Goal: Find specific page/section: Find specific page/section

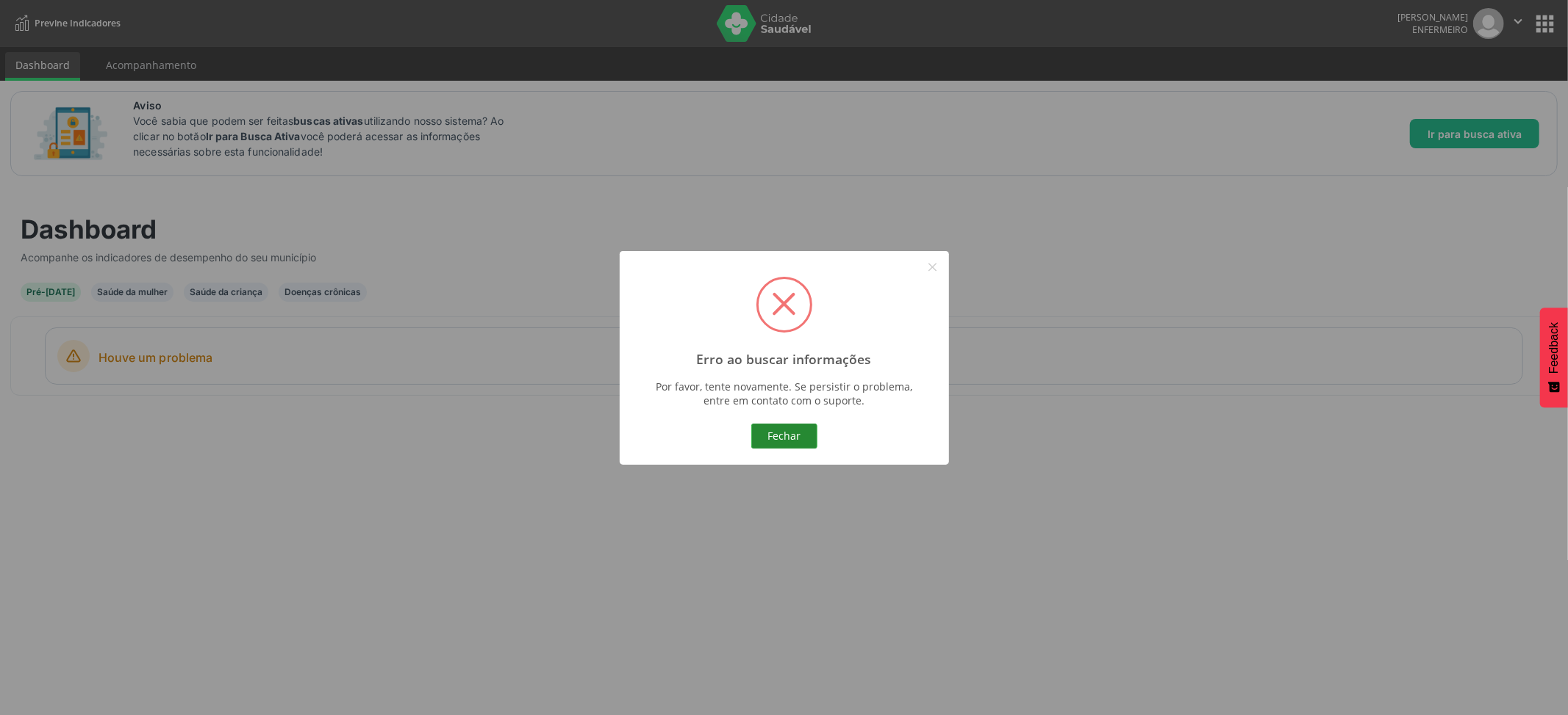
click at [797, 439] on button "Fechar" at bounding box center [784, 436] width 67 height 25
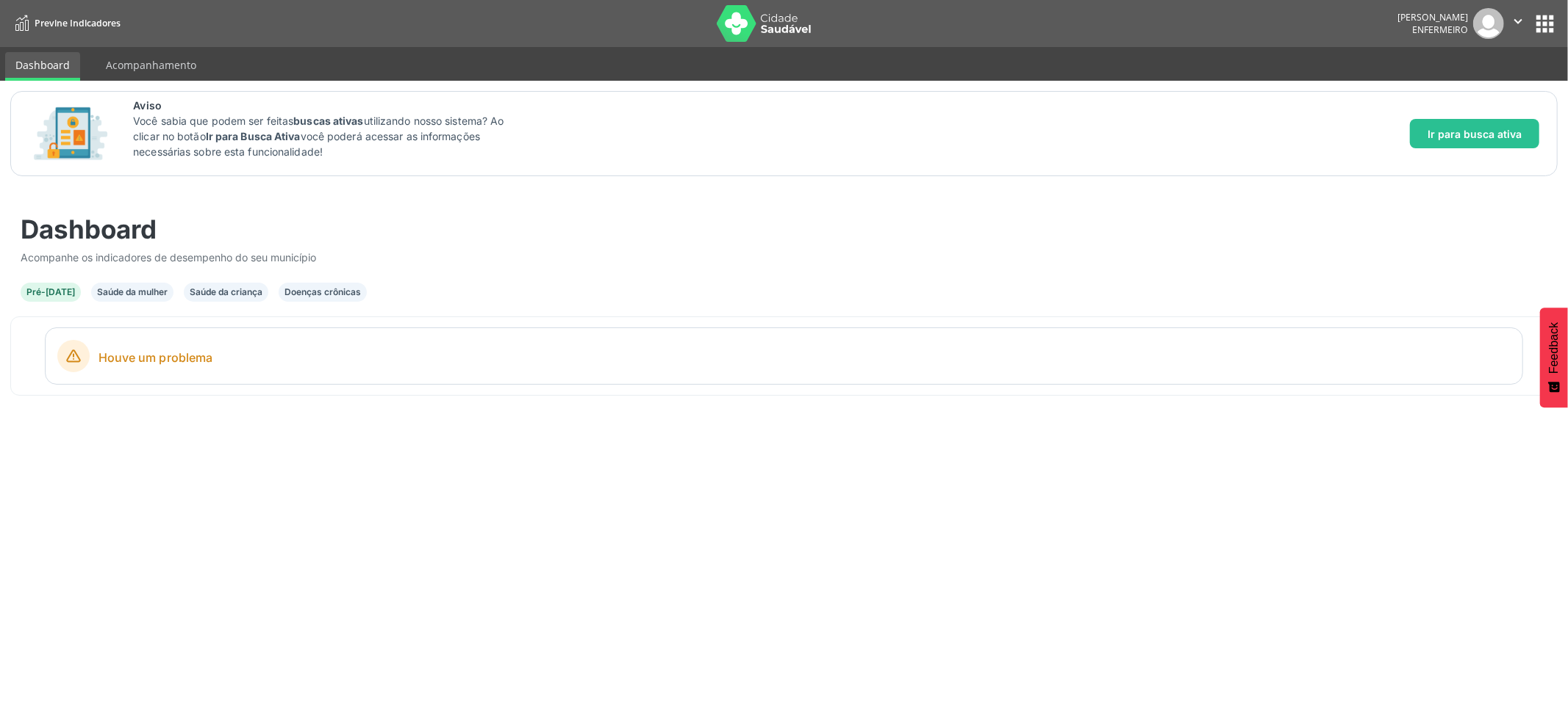
click at [204, 291] on div "Saúde da criança" at bounding box center [226, 292] width 73 height 13
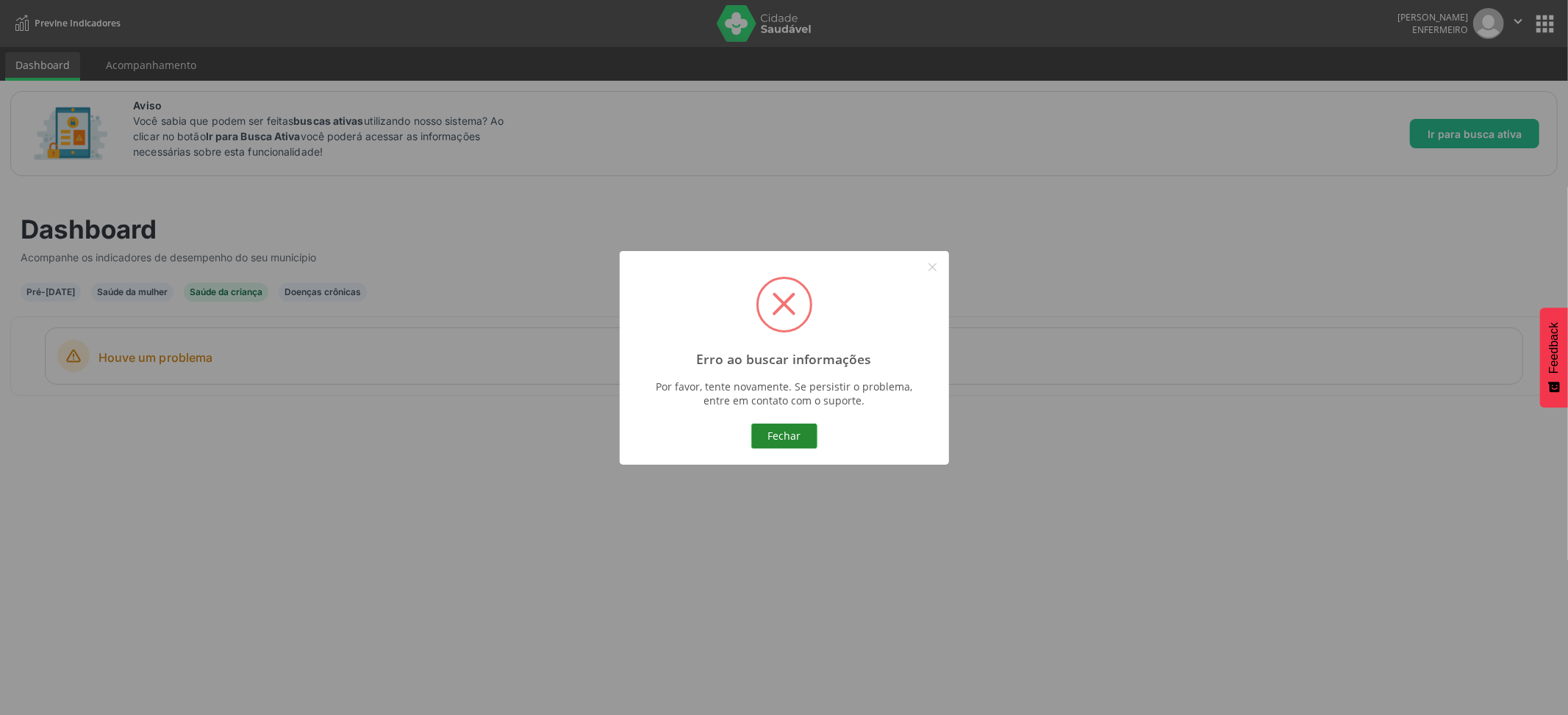
click at [788, 445] on button "Fechar" at bounding box center [784, 436] width 67 height 25
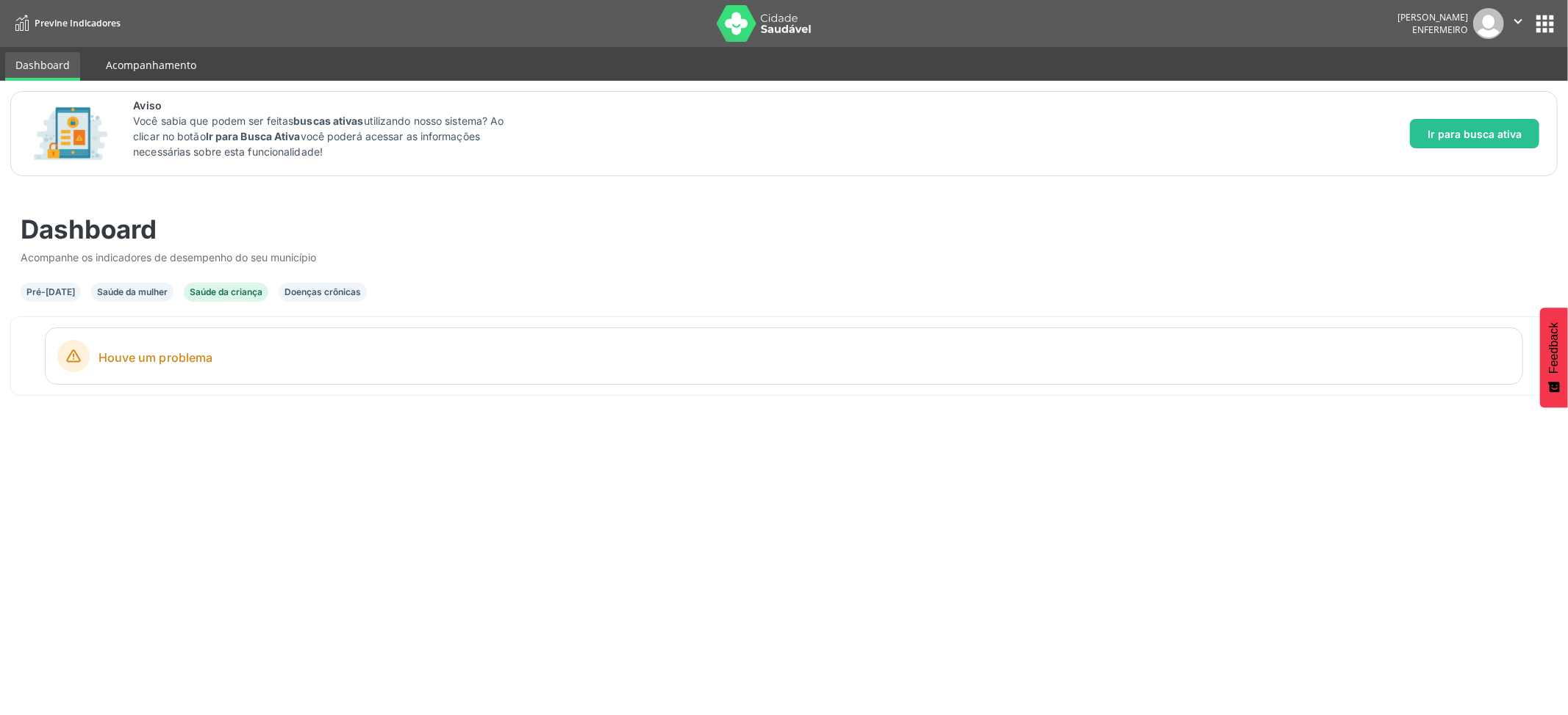
click at [154, 58] on link "Acompanhamento" at bounding box center [151, 65] width 111 height 26
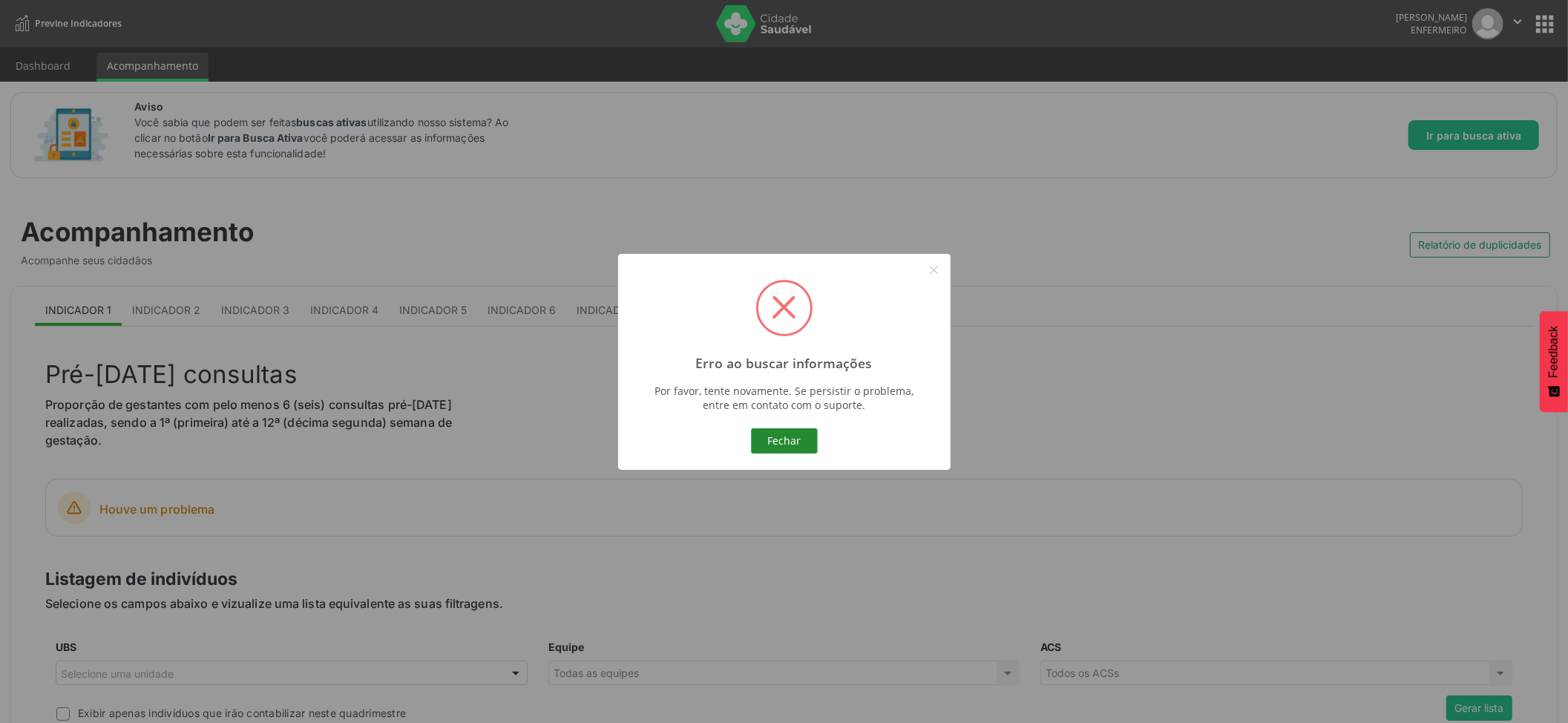
click at [797, 437] on button "Fechar" at bounding box center [785, 441] width 67 height 25
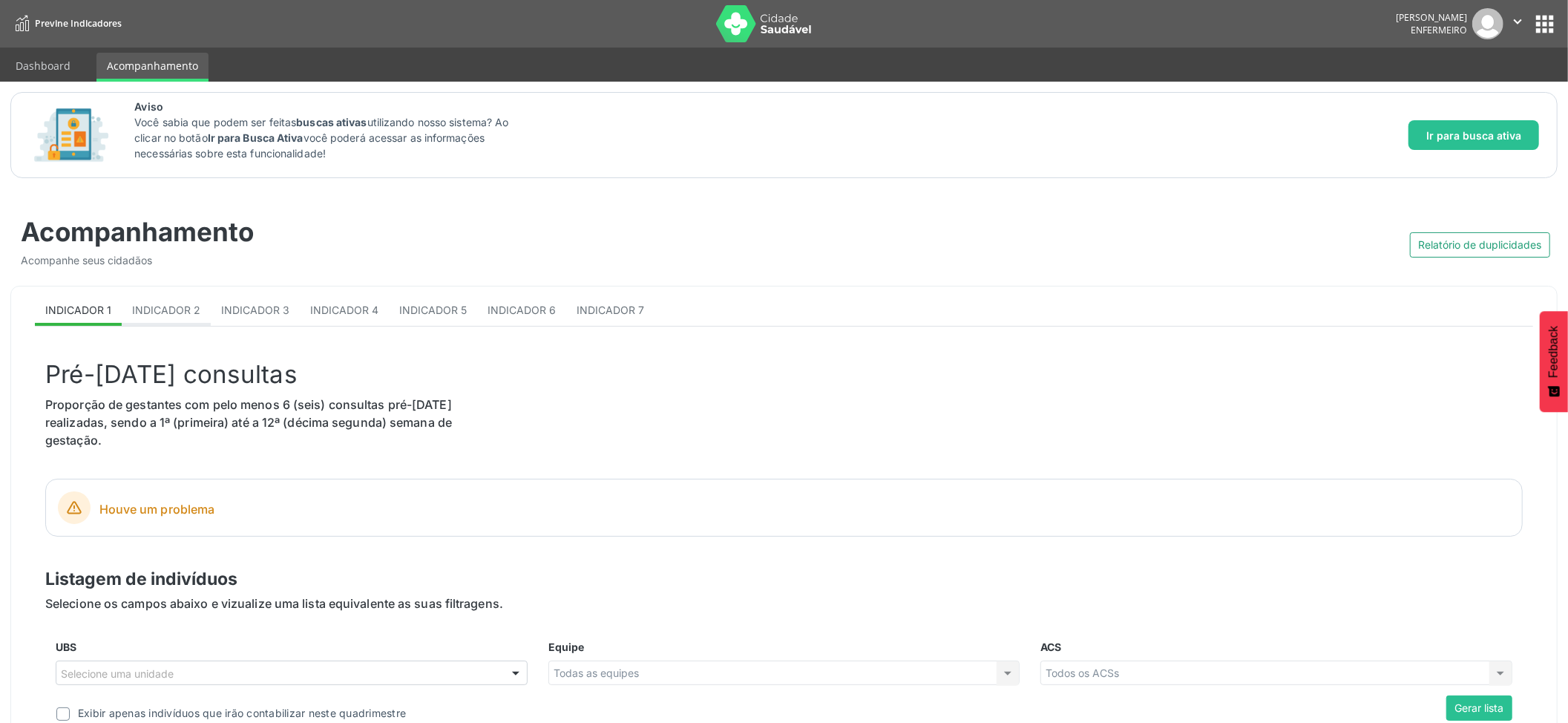
click at [161, 319] on link "Indicador 2" at bounding box center [166, 311] width 89 height 29
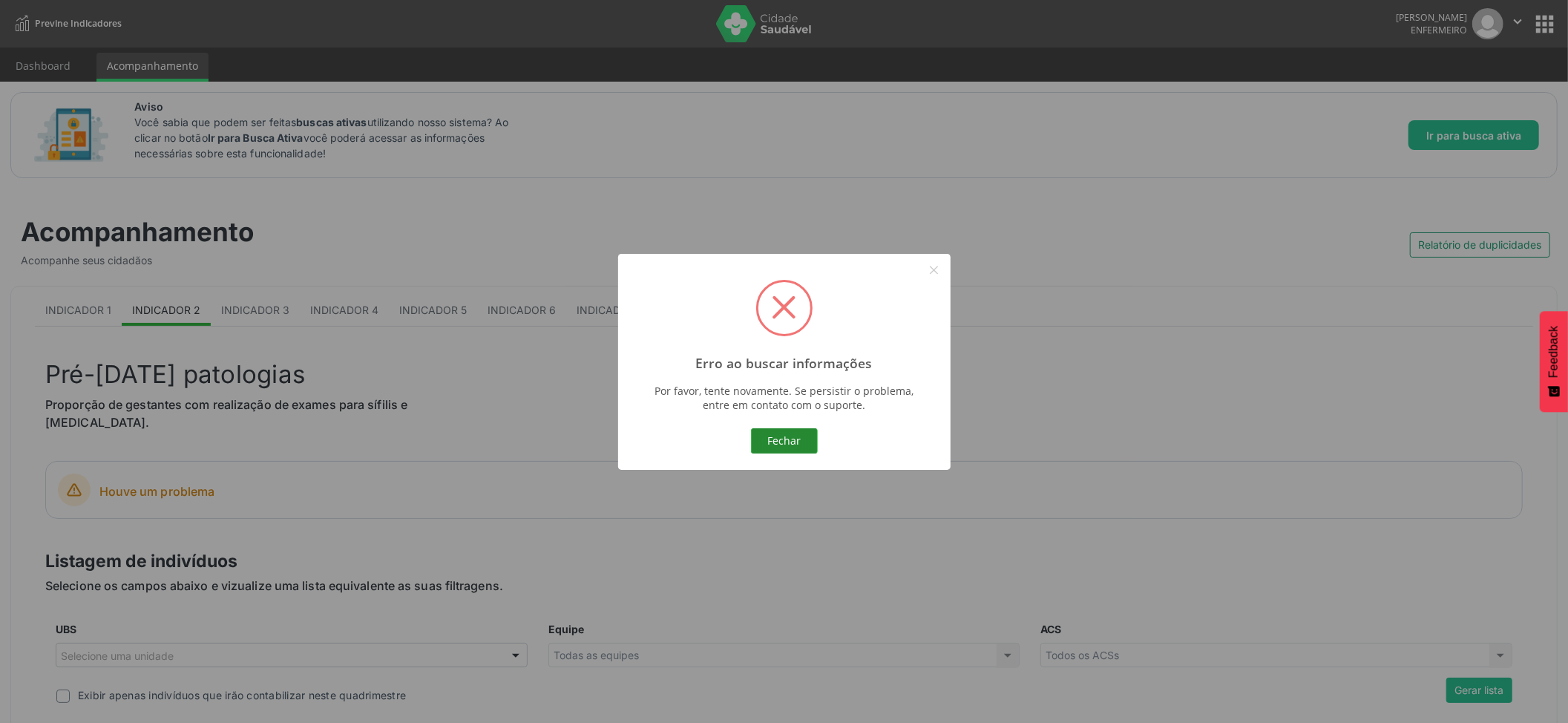
click at [786, 439] on button "Fechar" at bounding box center [785, 441] width 67 height 25
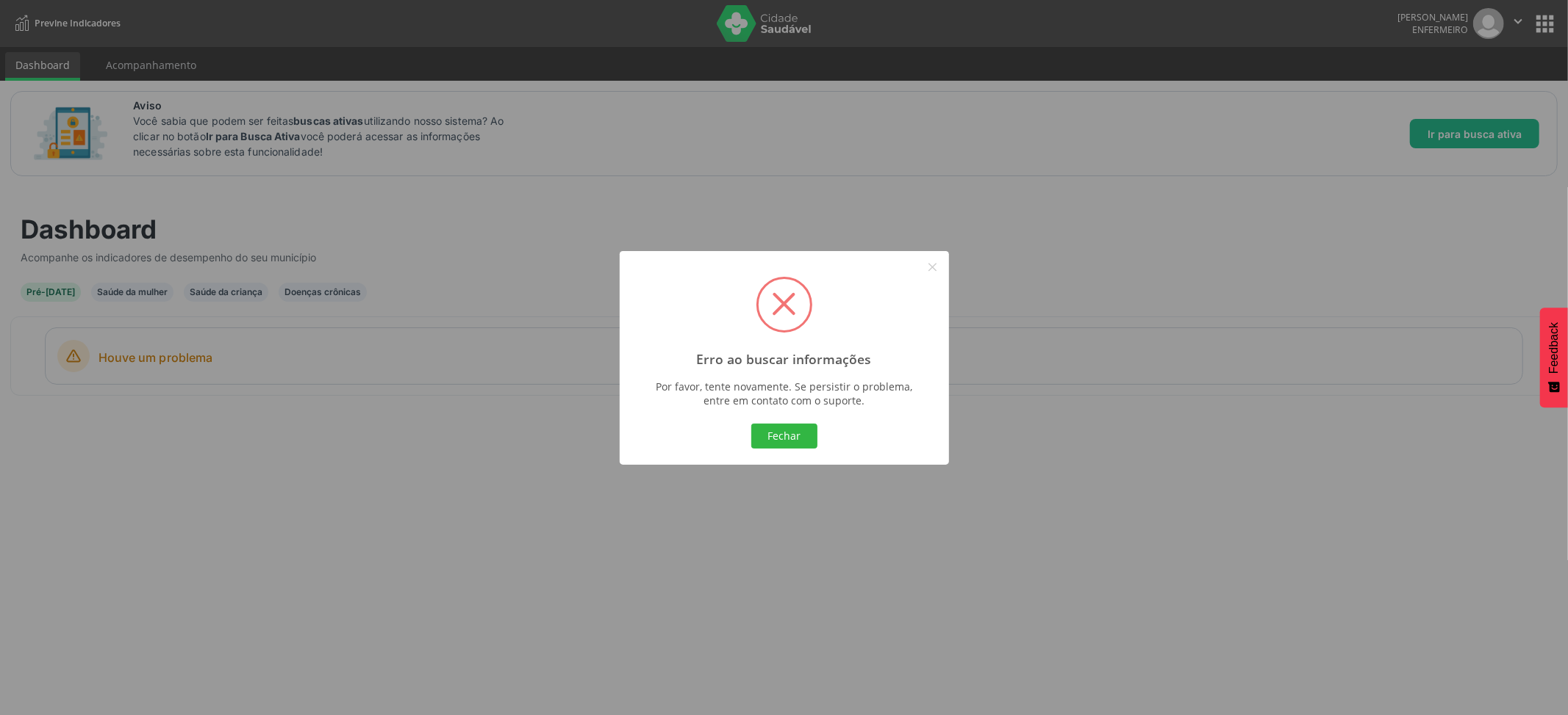
drag, startPoint x: 793, startPoint y: 442, endPoint x: 997, endPoint y: 301, distance: 248.0
click at [801, 439] on button "Fechar" at bounding box center [784, 436] width 67 height 25
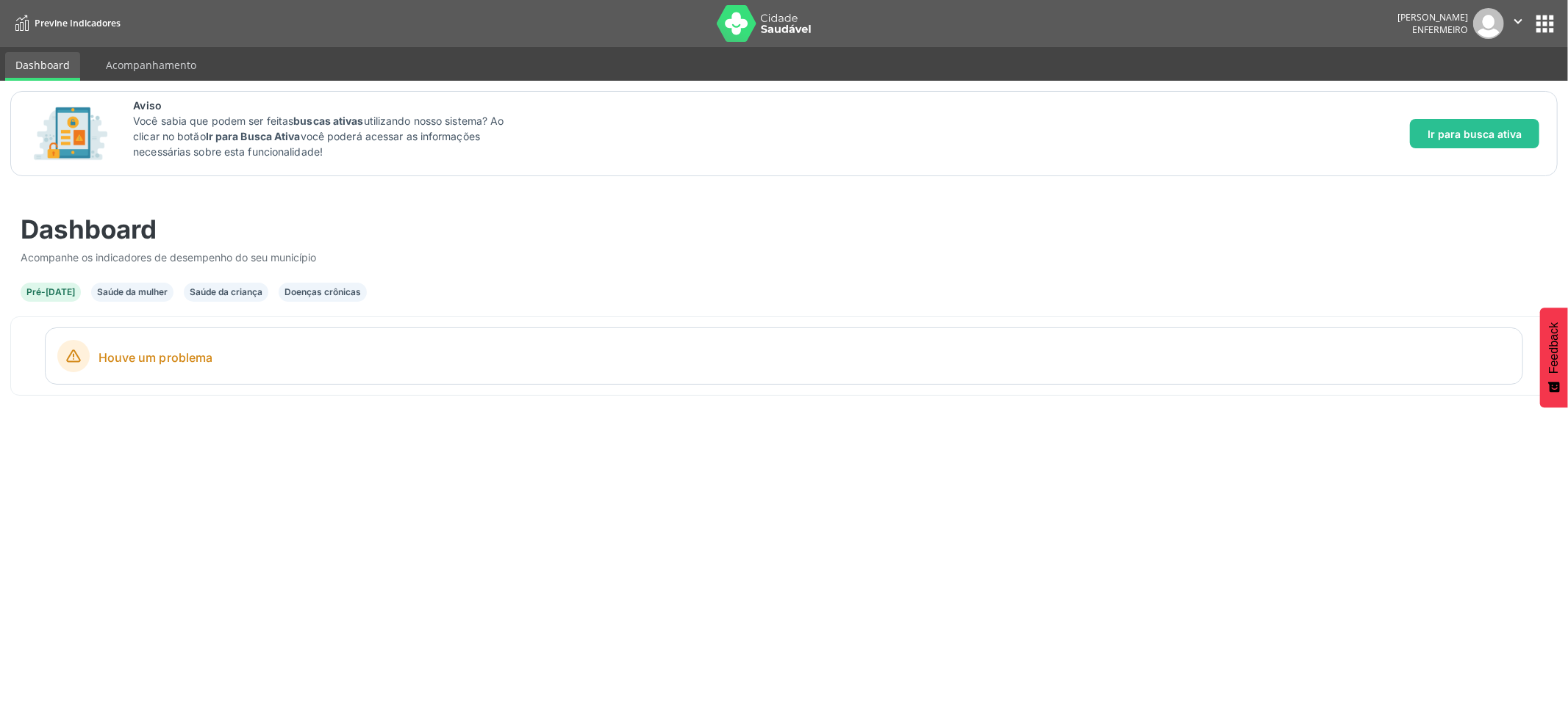
click at [1541, 32] on button "apps" at bounding box center [1544, 24] width 26 height 26
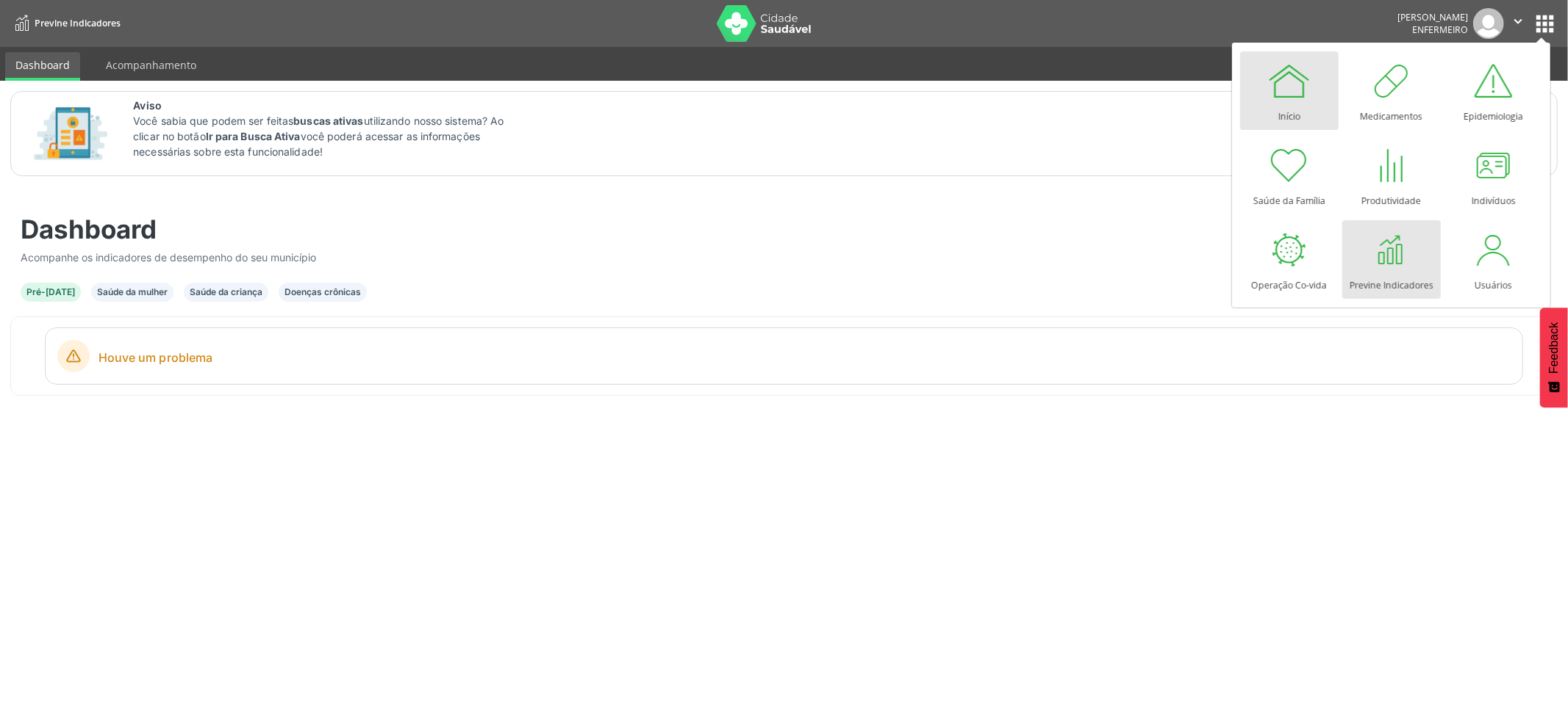
click at [1279, 96] on div at bounding box center [1289, 80] width 44 height 44
